Goal: Task Accomplishment & Management: Manage account settings

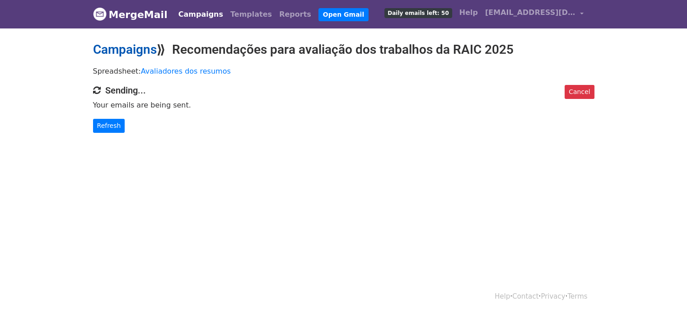
click at [126, 50] on link "Campaigns" at bounding box center [125, 49] width 64 height 15
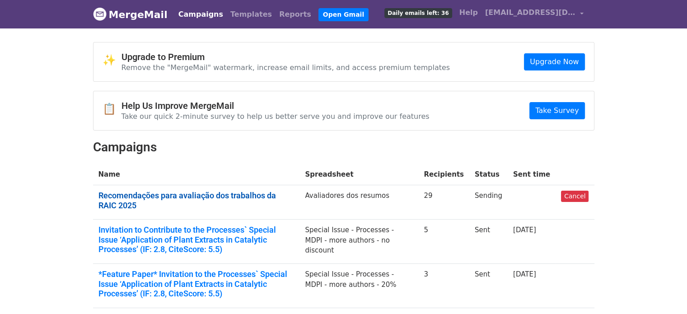
click at [256, 192] on link "Recomendações para avaliação dos trabalhos da RAIC 2025" at bounding box center [196, 200] width 196 height 19
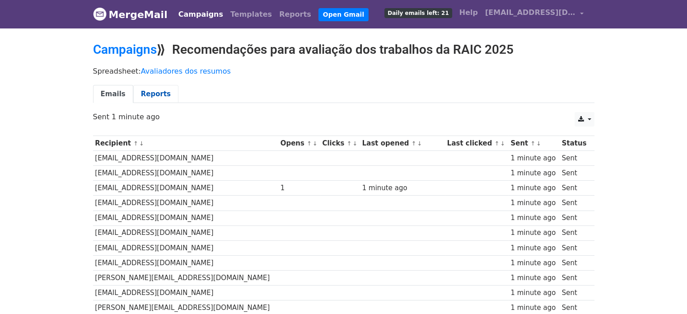
click at [142, 92] on link "Reports" at bounding box center [155, 94] width 45 height 19
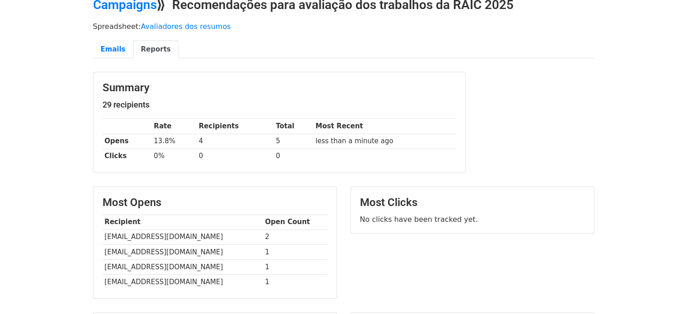
scroll to position [45, 0]
click at [120, 46] on link "Emails" at bounding box center [113, 49] width 40 height 19
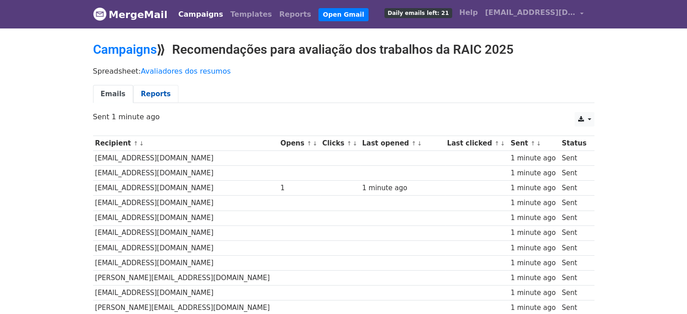
click at [149, 102] on link "Reports" at bounding box center [155, 94] width 45 height 19
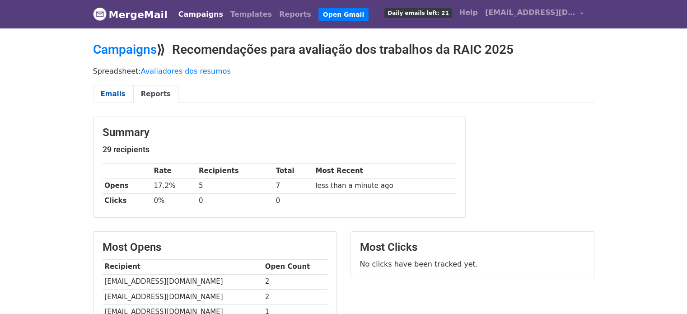
click at [108, 92] on link "Emails" at bounding box center [113, 94] width 40 height 19
